Goal: Information Seeking & Learning: Find specific fact

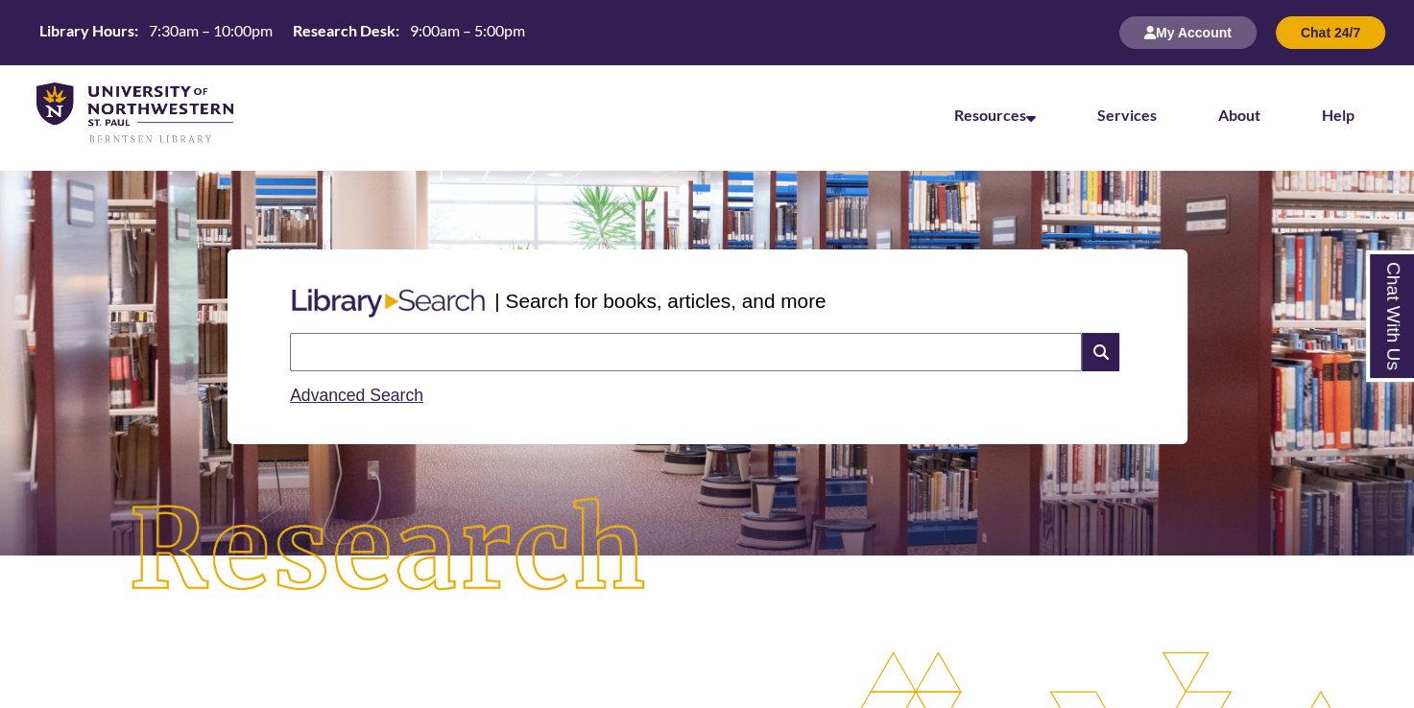
click at [410, 340] on input "text" at bounding box center [686, 352] width 792 height 38
type input "**********"
click at [475, 341] on input "text" at bounding box center [686, 352] width 792 height 38
type input "**********"
